Goal: Find specific page/section: Find specific page/section

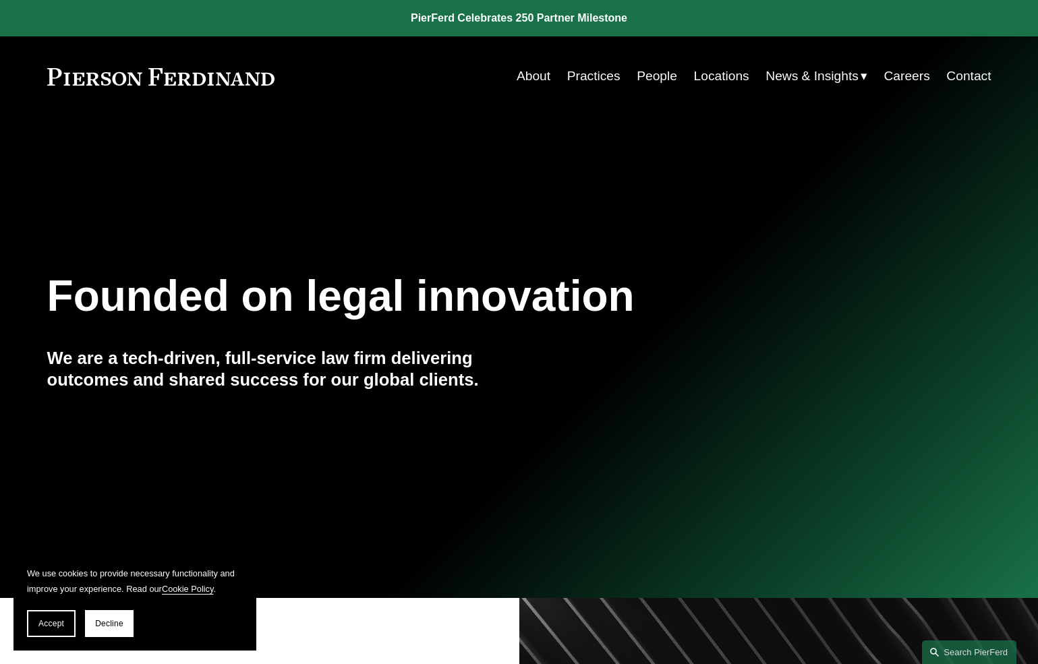
click at [677, 82] on link "People" at bounding box center [656, 76] width 40 height 26
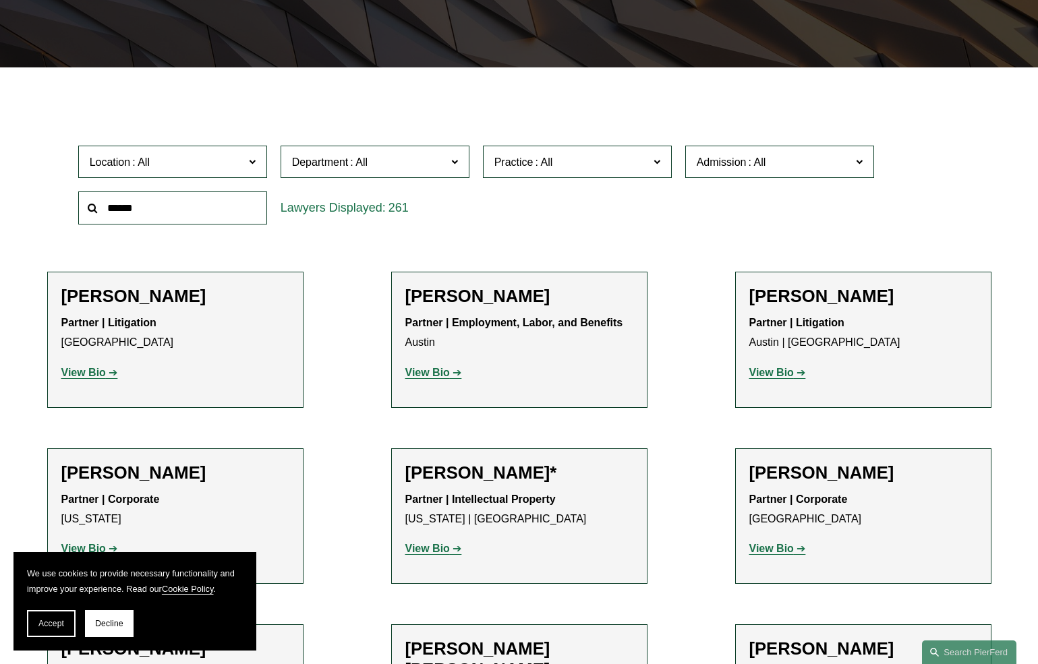
click at [223, 165] on label "Location" at bounding box center [172, 162] width 189 height 33
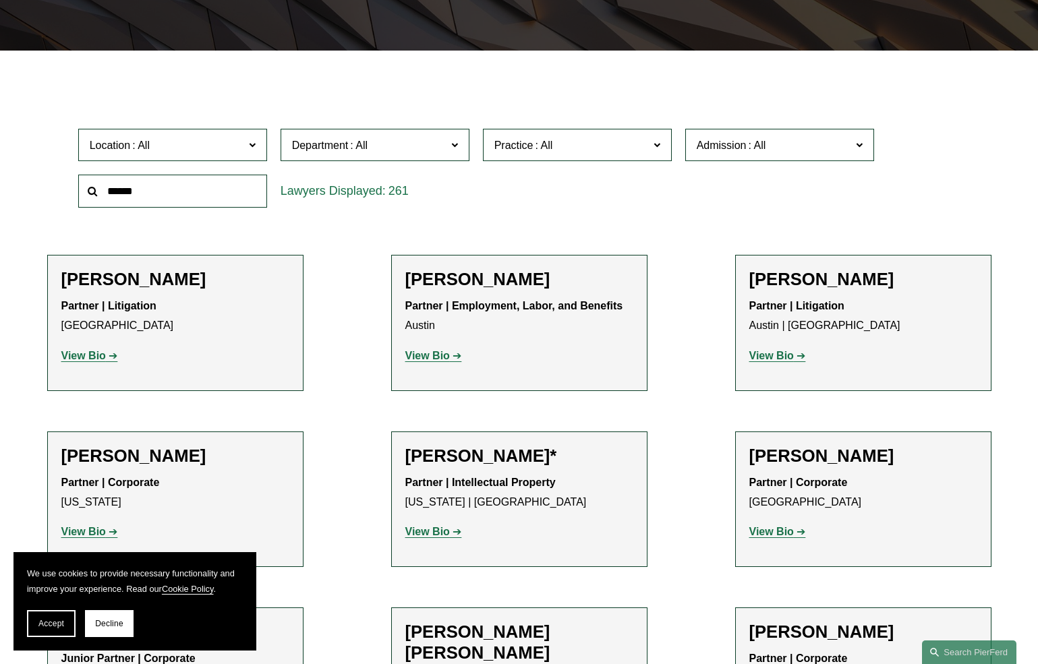
scroll to position [624, 0]
click at [0, 0] on link "[GEOGRAPHIC_DATA]" at bounding box center [0, 0] width 0 height 0
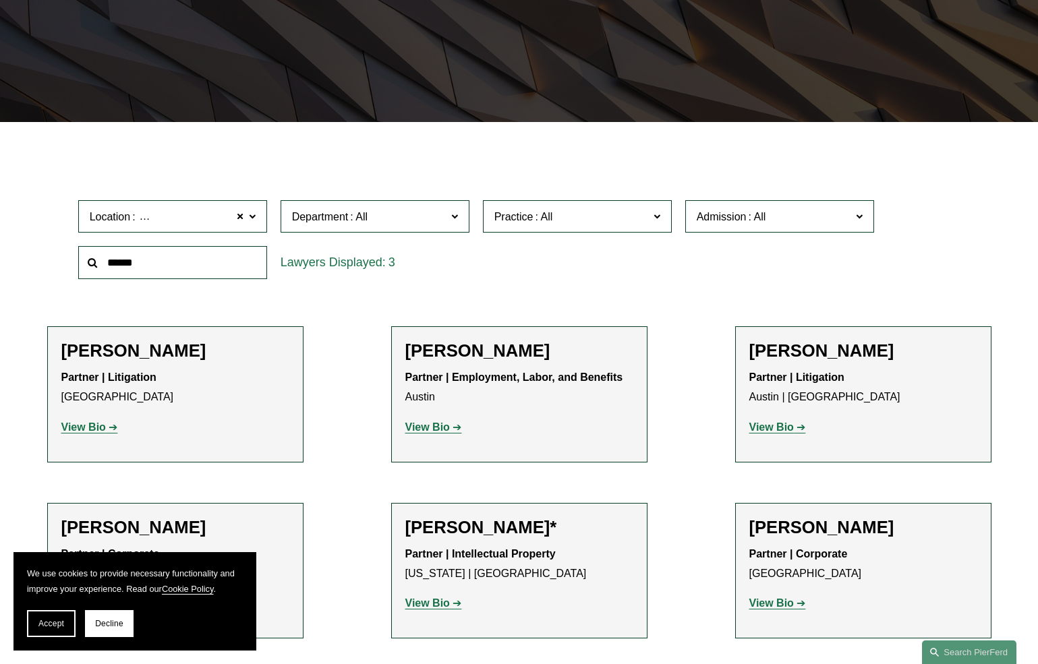
scroll to position [251, 0]
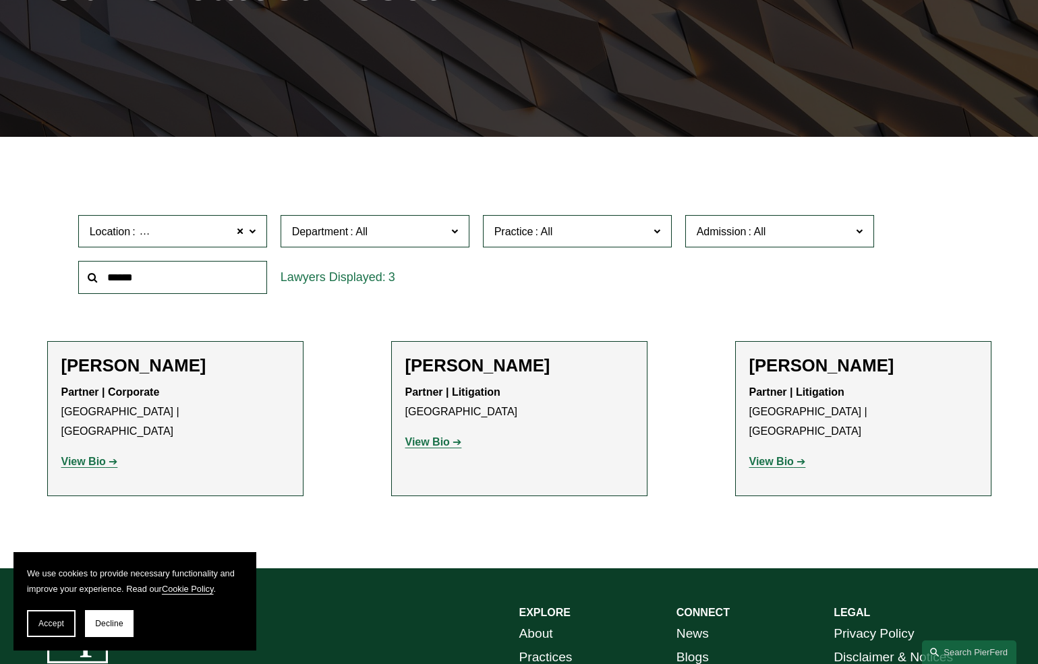
click at [440, 438] on link "View Bio" at bounding box center [433, 441] width 57 height 11
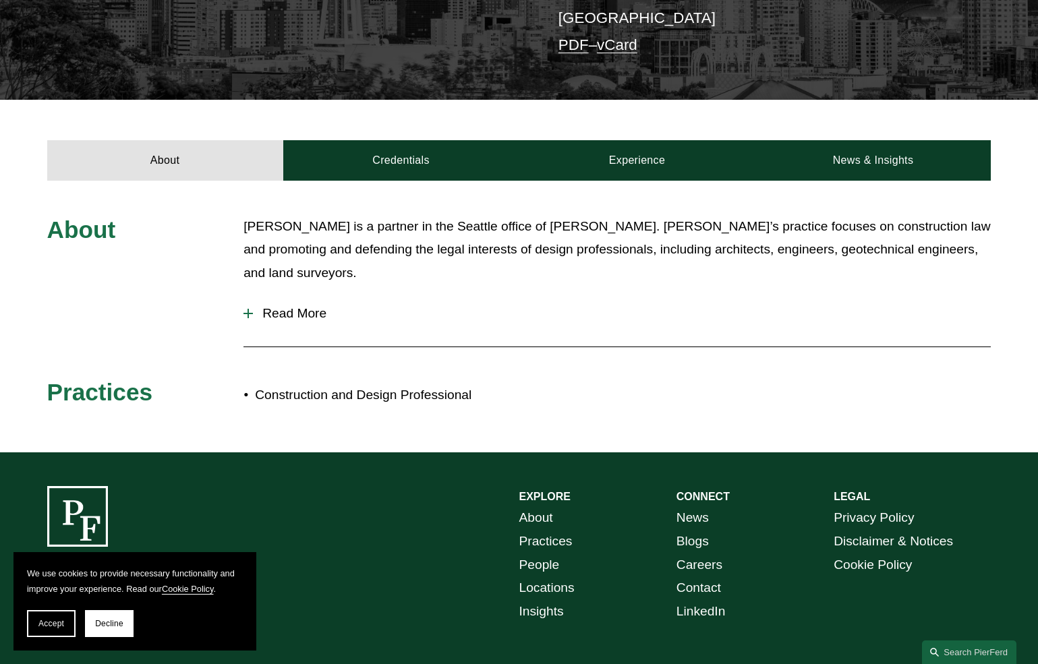
scroll to position [405, 0]
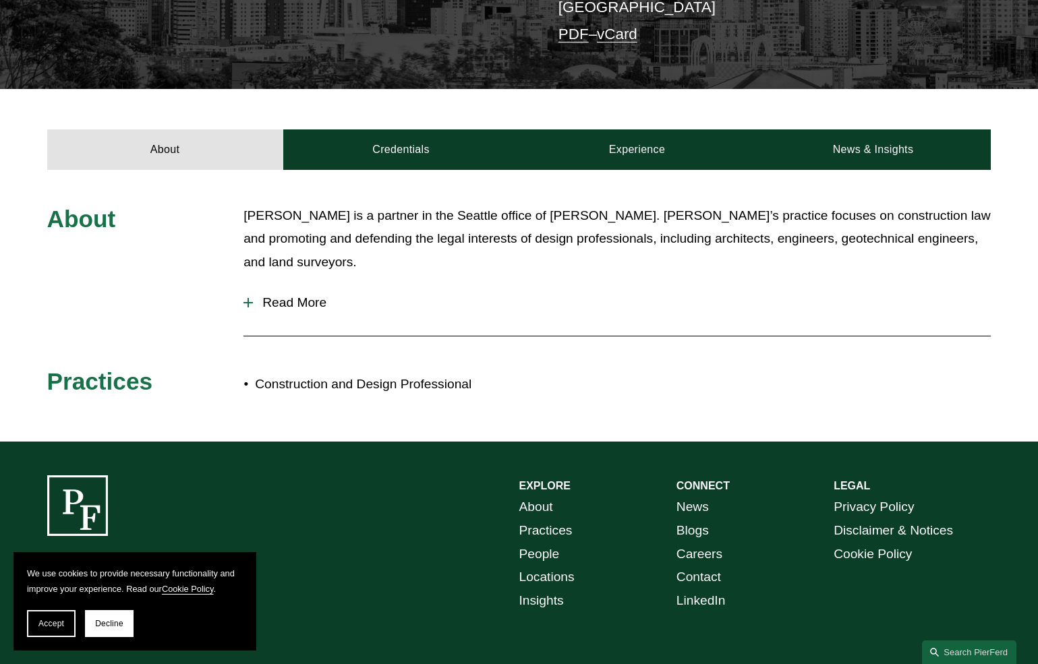
click at [285, 290] on button "Read More" at bounding box center [616, 302] width 747 height 35
